Goal: Task Accomplishment & Management: Manage account settings

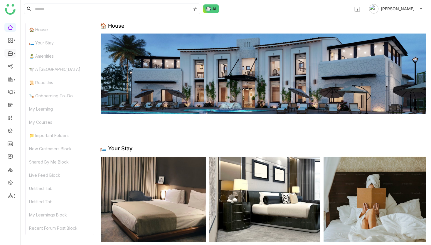
click at [14, 54] on icon at bounding box center [14, 53] width 5 height 5
click at [31, 89] on link "Library" at bounding box center [41, 87] width 38 height 4
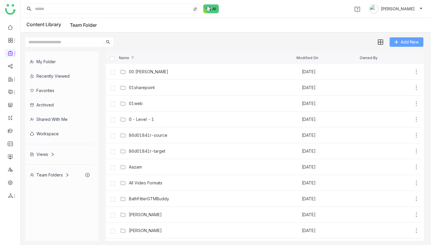
click at [398, 46] on button "Add New" at bounding box center [407, 41] width 34 height 9
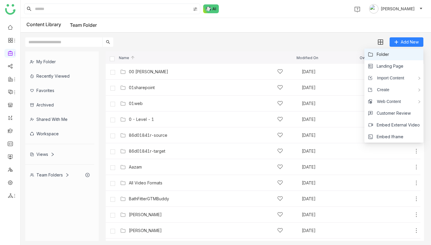
click at [393, 58] on li "Folder" at bounding box center [393, 54] width 59 height 12
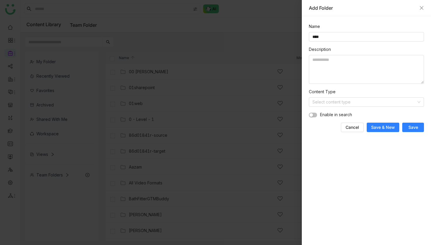
type input "****"
click at [425, 131] on div "Name **** Description Content Type Select content type Enable in search Cancel …" at bounding box center [366, 130] width 129 height 228
click at [417, 128] on span "Save" at bounding box center [413, 127] width 10 height 6
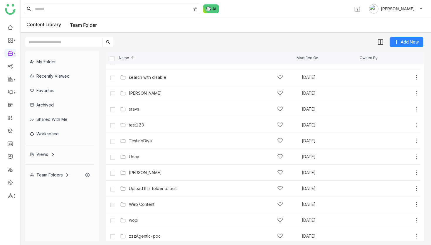
scroll to position [347, 0]
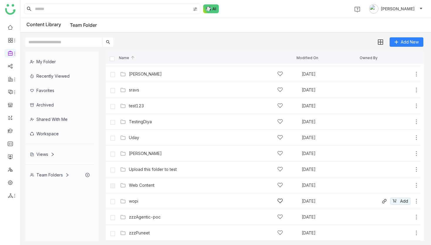
click at [128, 202] on div "wopi" at bounding box center [205, 201] width 171 height 6
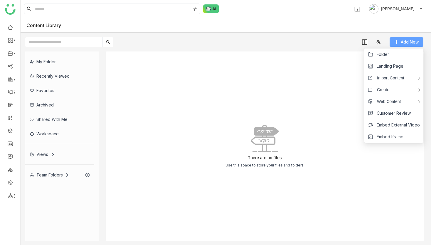
click at [399, 43] on button "Add New" at bounding box center [407, 41] width 34 height 9
click at [395, 75] on span "Import Content" at bounding box center [389, 78] width 32 height 6
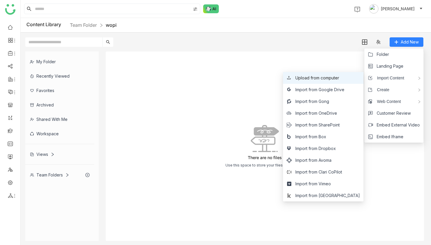
click at [339, 79] on span "Upload from computer" at bounding box center [317, 78] width 44 height 6
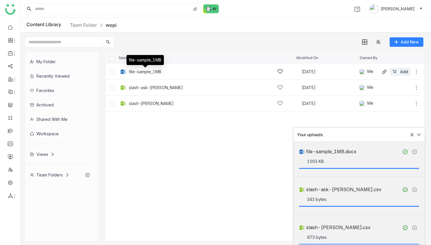
click at [147, 70] on div "file-sample_1MB" at bounding box center [145, 71] width 33 height 5
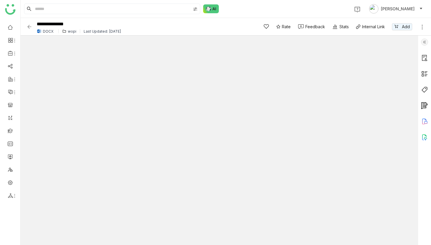
click at [28, 24] on img at bounding box center [29, 27] width 6 height 6
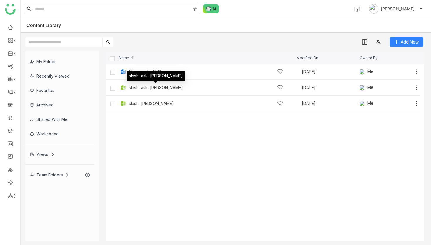
click at [134, 89] on div "slash-ask-buddy" at bounding box center [156, 87] width 54 height 5
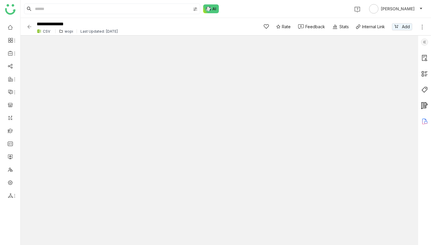
click at [29, 26] on img at bounding box center [29, 27] width 6 height 6
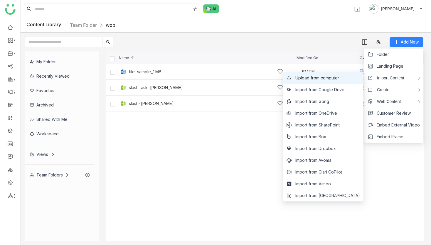
click at [339, 80] on span "Upload from computer" at bounding box center [317, 78] width 44 height 6
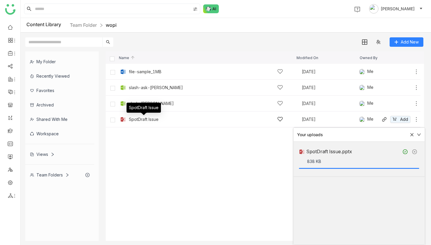
click at [142, 117] on div "SpotDraft Issue" at bounding box center [144, 119] width 30 height 5
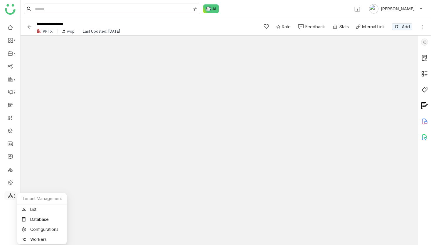
click at [14, 196] on icon at bounding box center [14, 195] width 5 height 5
click at [38, 209] on link "List" at bounding box center [42, 209] width 41 height 4
click at [32, 28] on div "**********" at bounding box center [138, 26] width 224 height 16
click at [27, 25] on img at bounding box center [29, 27] width 6 height 6
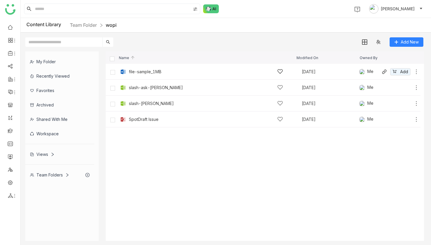
click at [156, 71] on div "file-sample_1MB" at bounding box center [145, 71] width 33 height 5
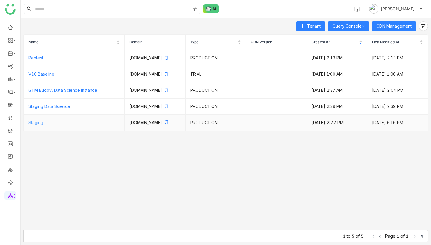
click at [38, 125] on link "Staging" at bounding box center [35, 122] width 15 height 5
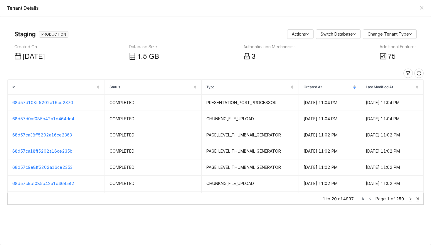
click at [389, 56] on span "75" at bounding box center [392, 57] width 8 height 8
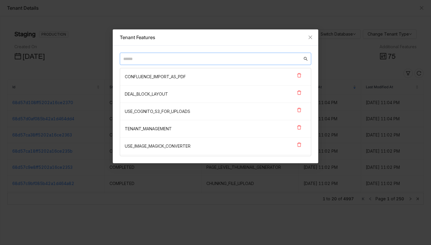
click at [265, 60] on input "text" at bounding box center [212, 58] width 179 height 6
paste input "**********"
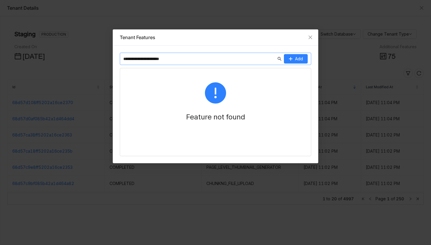
type input "**********"
click at [300, 58] on span "Add" at bounding box center [299, 58] width 8 height 6
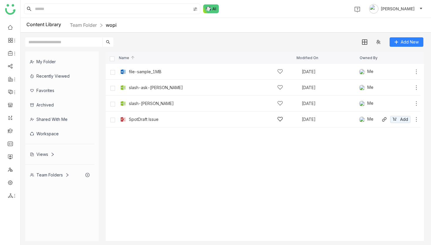
click at [148, 123] on div "SpotDraft Issue [DATE] Me Add" at bounding box center [269, 119] width 301 height 9
click at [144, 68] on div "file-sample_1MB [DATE] Me Add" at bounding box center [269, 71] width 301 height 9
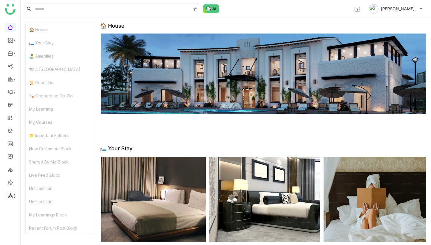
click at [12, 193] on icon at bounding box center [14, 195] width 5 height 5
click at [41, 203] on div "Tenant Management" at bounding box center [41, 198] width 49 height 11
click at [38, 211] on link "List" at bounding box center [42, 209] width 41 height 4
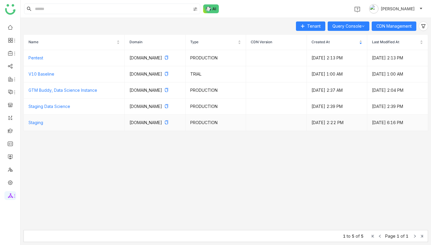
click at [50, 131] on td "Staging" at bounding box center [74, 123] width 101 height 16
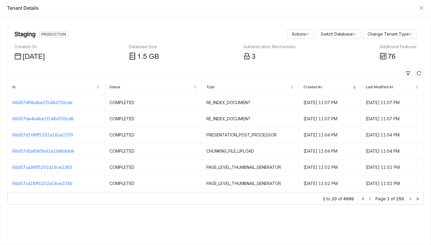
click at [392, 53] on span "76" at bounding box center [392, 57] width 8 height 8
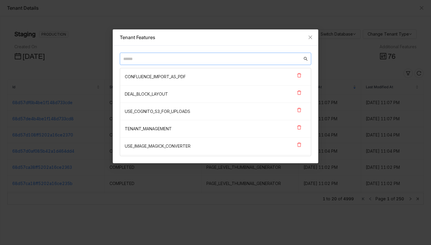
click at [284, 56] on input "text" at bounding box center [212, 58] width 179 height 6
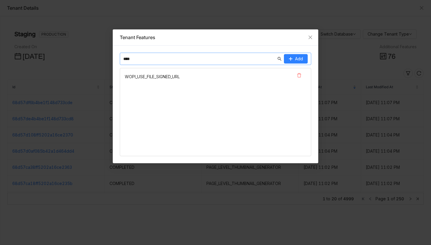
type input "****"
click at [300, 78] on span at bounding box center [299, 76] width 5 height 6
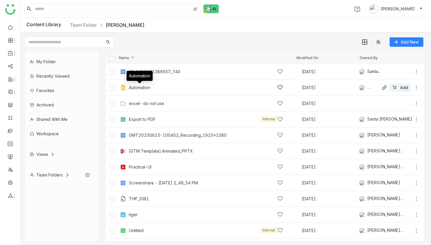
click at [147, 87] on div "Automation" at bounding box center [139, 87] width 21 height 5
